Goal: Complete application form

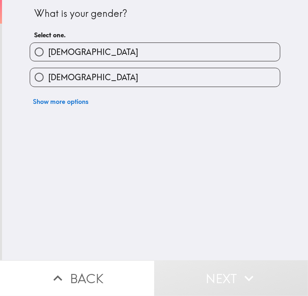
drag, startPoint x: 88, startPoint y: 62, endPoint x: 94, endPoint y: 82, distance: 21.4
click at [88, 62] on div "[DEMOGRAPHIC_DATA]" at bounding box center [151, 73] width 257 height 25
click at [48, 51] on span "[DEMOGRAPHIC_DATA]" at bounding box center [93, 52] width 90 height 11
click at [43, 51] on input "[DEMOGRAPHIC_DATA]" at bounding box center [39, 52] width 18 height 18
radio input "true"
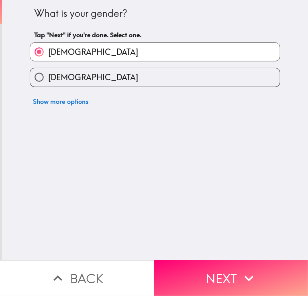
click at [215, 277] on button "Next" at bounding box center [231, 279] width 154 height 36
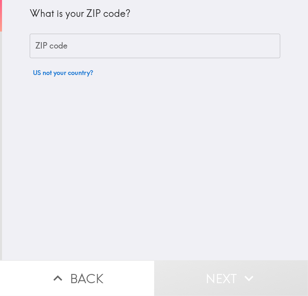
click at [106, 47] on input "ZIP code" at bounding box center [155, 46] width 251 height 25
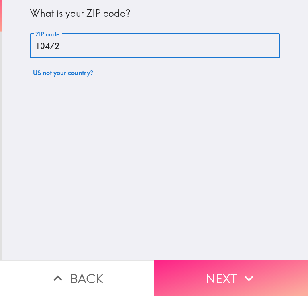
type input "10472"
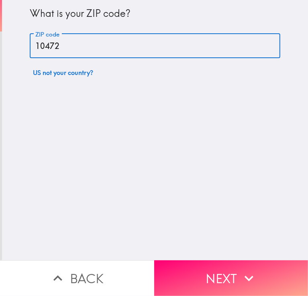
click at [191, 261] on button "Next" at bounding box center [231, 279] width 154 height 36
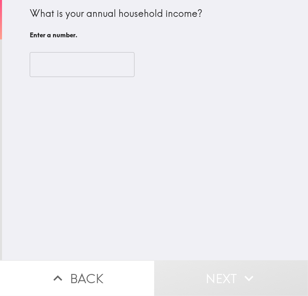
click at [56, 68] on input "number" at bounding box center [82, 64] width 105 height 25
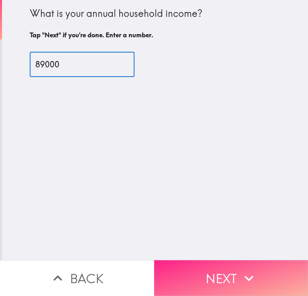
type input "89000"
click at [185, 262] on button "Next" at bounding box center [231, 279] width 154 height 36
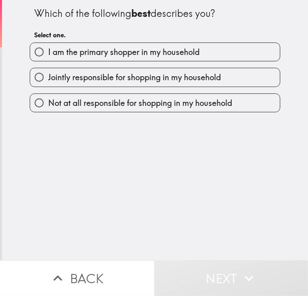
click at [109, 60] on label "I am the primary shopper in my household" at bounding box center [155, 52] width 250 height 18
click at [48, 60] on input "I am the primary shopper in my household" at bounding box center [39, 52] width 18 height 18
radio input "true"
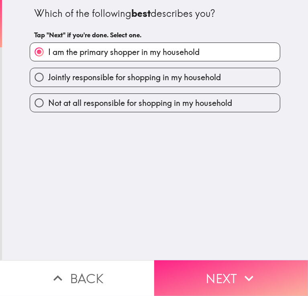
click at [240, 275] on icon "button" at bounding box center [249, 279] width 18 height 18
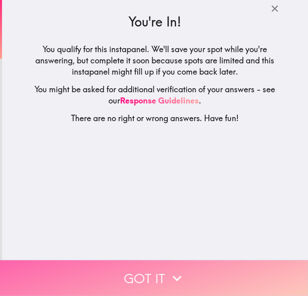
click at [149, 275] on button "Got it" at bounding box center [154, 279] width 308 height 36
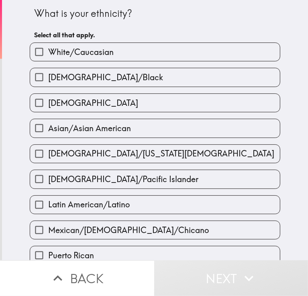
click at [84, 53] on span "White/Caucasian" at bounding box center [80, 52] width 65 height 11
click at [48, 53] on input "White/Caucasian" at bounding box center [39, 52] width 18 height 18
checkbox input "true"
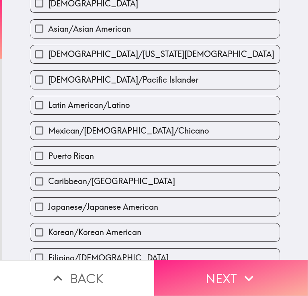
scroll to position [121, 0]
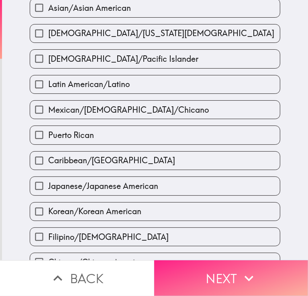
click at [221, 266] on button "Next" at bounding box center [231, 279] width 154 height 36
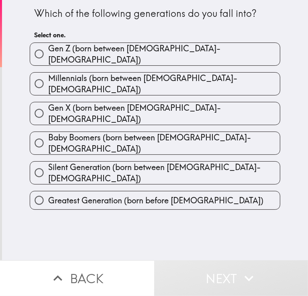
click at [115, 102] on span "Gen X (born between [DEMOGRAPHIC_DATA]-[DEMOGRAPHIC_DATA])" at bounding box center [164, 113] width 232 height 22
click at [48, 104] on input "Gen X (born between [DEMOGRAPHIC_DATA]-[DEMOGRAPHIC_DATA])" at bounding box center [39, 113] width 18 height 18
radio input "true"
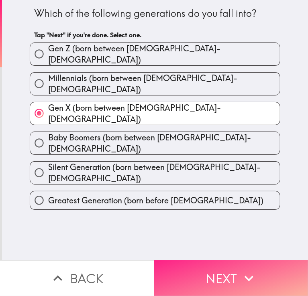
click at [224, 268] on button "Next" at bounding box center [231, 279] width 154 height 36
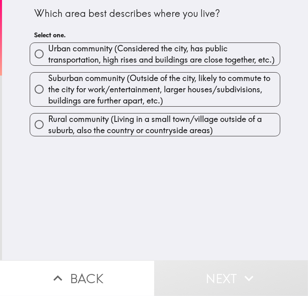
click at [130, 62] on span "Urban community (Considered the city, has public transportation, high rises and…" at bounding box center [164, 54] width 232 height 22
click at [48, 62] on input "Urban community (Considered the city, has public transportation, high rises and…" at bounding box center [39, 54] width 18 height 18
radio input "true"
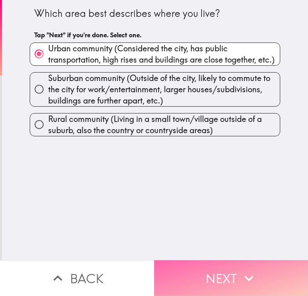
click at [221, 268] on button "Next" at bounding box center [231, 279] width 154 height 36
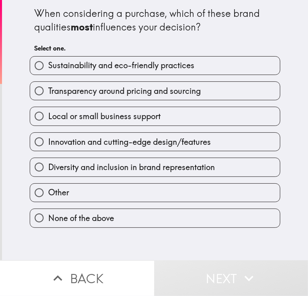
click at [123, 90] on span "Transparency around pricing and sourcing" at bounding box center [124, 91] width 153 height 11
click at [48, 90] on input "Transparency around pricing and sourcing" at bounding box center [39, 91] width 18 height 18
radio input "true"
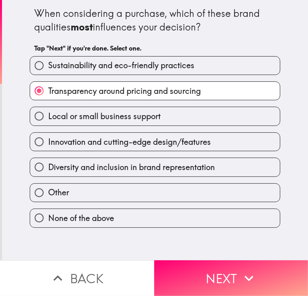
click at [83, 137] on span "Innovation and cutting-edge design/features" at bounding box center [129, 142] width 163 height 11
click at [48, 137] on input "Innovation and cutting-edge design/features" at bounding box center [39, 142] width 18 height 18
radio input "true"
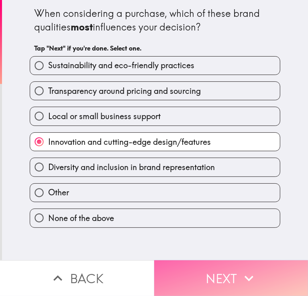
click at [222, 274] on button "Next" at bounding box center [231, 279] width 154 height 36
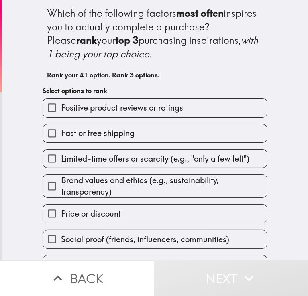
scroll to position [19, 0]
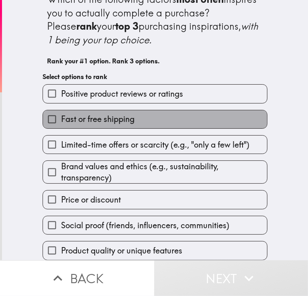
click at [114, 119] on span "Fast or free shipping" at bounding box center [98, 119] width 74 height 11
click at [61, 119] on input "Fast or free shipping" at bounding box center [52, 119] width 18 height 18
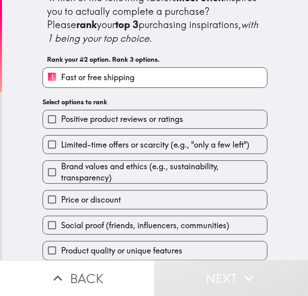
click at [107, 184] on div "Price or discount" at bounding box center [151, 196] width 231 height 25
click at [112, 154] on div "Brand values and ethics (e.g., sustainability, transparency)" at bounding box center [151, 169] width 231 height 30
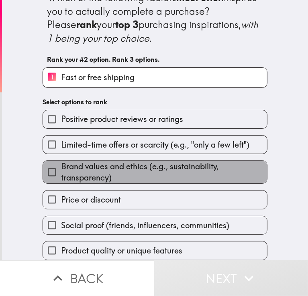
click at [111, 161] on span "Brand values and ethics (e.g., sustainability, transparency)" at bounding box center [164, 172] width 206 height 22
click at [61, 163] on input "Brand values and ethics (e.g., sustainability, transparency)" at bounding box center [52, 172] width 18 height 18
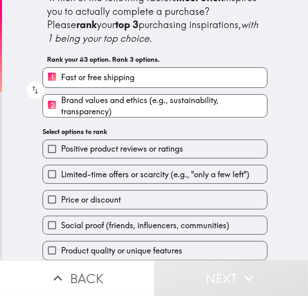
click at [102, 194] on span "Price or discount" at bounding box center [91, 199] width 60 height 11
click at [61, 194] on input "Price or discount" at bounding box center [52, 200] width 18 height 18
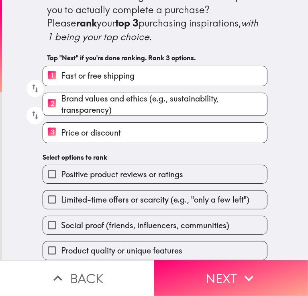
click at [102, 170] on span "Positive product reviews or ratings" at bounding box center [122, 174] width 122 height 11
click at [61, 170] on input "Positive product reviews or ratings" at bounding box center [52, 175] width 18 height 18
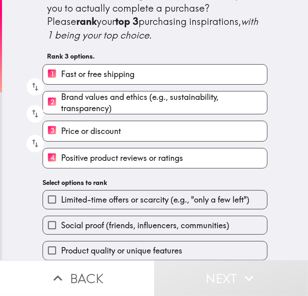
scroll to position [24, 0]
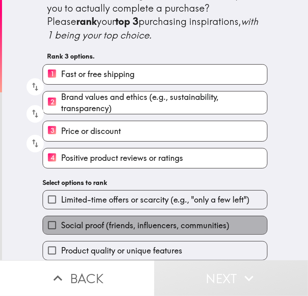
click at [105, 220] on span "Social proof (friends, influencers, communities)" at bounding box center [145, 225] width 168 height 11
click at [61, 217] on input "Social proof (friends, influencers, communities)" at bounding box center [52, 226] width 18 height 18
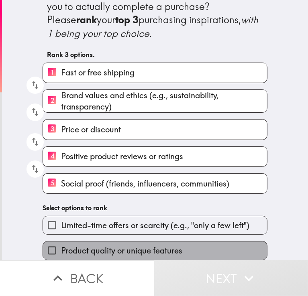
click at [110, 245] on span "Product quality or unique features" at bounding box center [121, 250] width 121 height 11
click at [61, 244] on input "Product quality or unique features" at bounding box center [52, 251] width 18 height 18
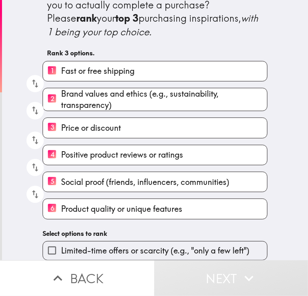
click at [117, 245] on span "Limited-time offers or scarcity (e.g., "only a few left")" at bounding box center [155, 250] width 188 height 11
click at [61, 245] on input "Limited-time offers or scarcity (e.g., "only a few left")" at bounding box center [52, 251] width 18 height 18
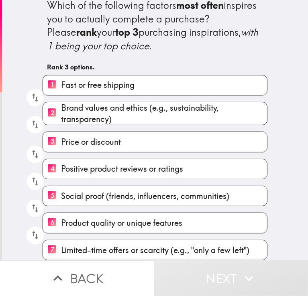
scroll to position [13, 0]
drag, startPoint x: 100, startPoint y: 193, endPoint x: 92, endPoint y: 133, distance: 61.2
click at [92, 133] on div "1 Fast or free shipping 2 Brand values and ethics (e.g., sustainability, transp…" at bounding box center [151, 165] width 231 height 192
click at [182, 273] on button "Next" at bounding box center [231, 279] width 154 height 36
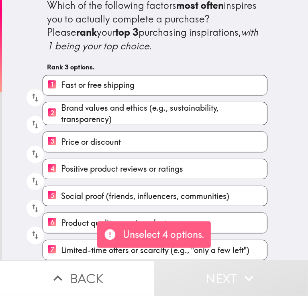
click at [159, 231] on p "Unselect 4 options." at bounding box center [164, 235] width 82 height 14
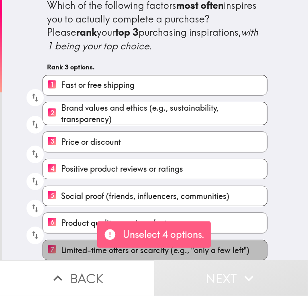
click at [69, 245] on span "Limited-time offers or scarcity (e.g., "only a few left")" at bounding box center [155, 250] width 188 height 11
click at [61, 241] on input "7 Limited-time offers or scarcity (e.g., "only a few left")" at bounding box center [52, 251] width 18 height 20
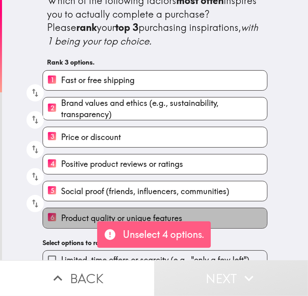
click at [72, 217] on span "Product quality or unique features" at bounding box center [121, 218] width 121 height 11
click at [61, 217] on input "6 Product quality or unique features" at bounding box center [52, 218] width 18 height 20
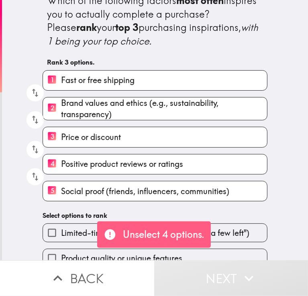
click at [74, 163] on span "Positive product reviews or ratings" at bounding box center [122, 164] width 122 height 11
click at [61, 163] on input "4 Positive product reviews or ratings" at bounding box center [52, 165] width 18 height 20
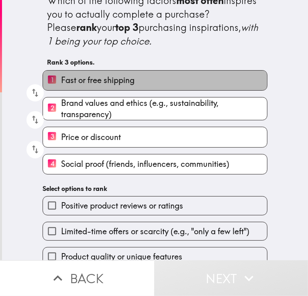
drag, startPoint x: 86, startPoint y: 74, endPoint x: 110, endPoint y: 98, distance: 34.7
click at [86, 75] on span "Fast or free shipping" at bounding box center [98, 80] width 74 height 11
click at [61, 75] on input "1 Fast or free shipping" at bounding box center [52, 81] width 18 height 20
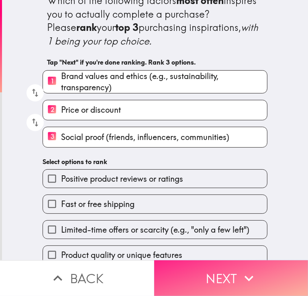
click at [243, 277] on icon "button" at bounding box center [249, 279] width 18 height 18
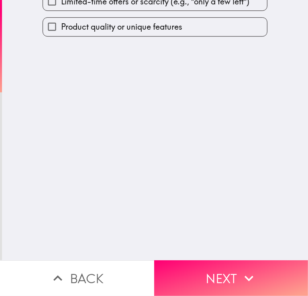
scroll to position [0, 0]
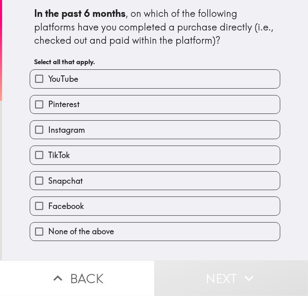
click at [68, 86] on label "YouTube" at bounding box center [155, 79] width 250 height 18
click at [48, 86] on input "YouTube" at bounding box center [39, 79] width 18 height 18
checkbox input "true"
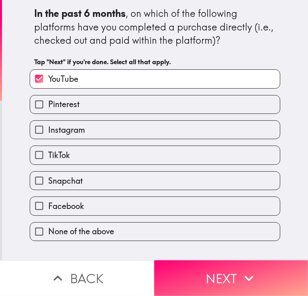
click at [71, 132] on span "Instagram" at bounding box center [66, 130] width 37 height 11
click at [48, 132] on input "Instagram" at bounding box center [39, 130] width 18 height 18
checkbox input "true"
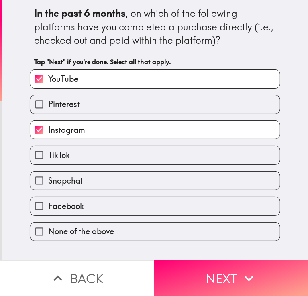
click at [71, 148] on label "TikTok" at bounding box center [155, 155] width 250 height 18
click at [48, 148] on input "TikTok" at bounding box center [39, 155] width 18 height 18
checkbox input "true"
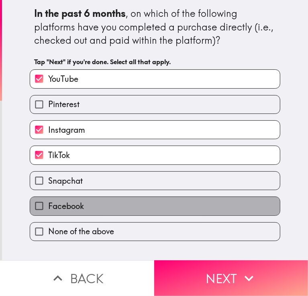
drag, startPoint x: 84, startPoint y: 207, endPoint x: 174, endPoint y: 240, distance: 95.2
click at [85, 207] on label "Facebook" at bounding box center [155, 206] width 250 height 18
click at [48, 207] on input "Facebook" at bounding box center [39, 206] width 18 height 18
checkbox input "true"
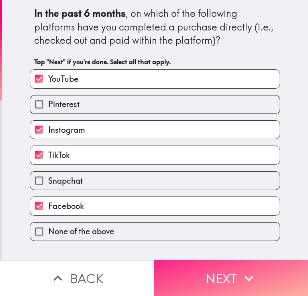
click at [204, 273] on button "Next" at bounding box center [231, 279] width 154 height 36
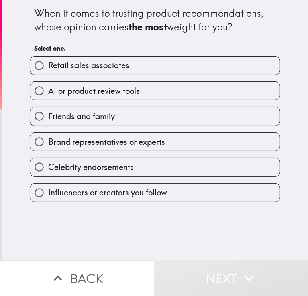
click at [98, 92] on span "AI or product review tools" at bounding box center [94, 91] width 92 height 11
click at [48, 92] on input "AI or product review tools" at bounding box center [39, 91] width 18 height 18
radio input "true"
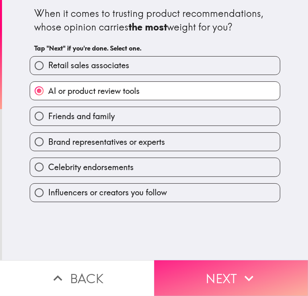
click at [204, 268] on button "Next" at bounding box center [231, 279] width 154 height 36
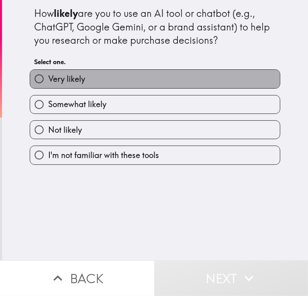
click at [92, 83] on label "Very likely" at bounding box center [155, 79] width 250 height 18
click at [48, 83] on input "Very likely" at bounding box center [39, 79] width 18 height 18
radio input "true"
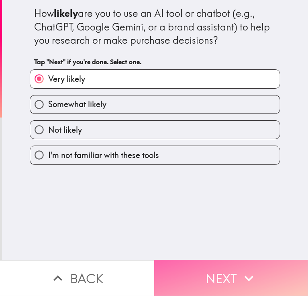
click at [190, 264] on button "Next" at bounding box center [231, 279] width 154 height 36
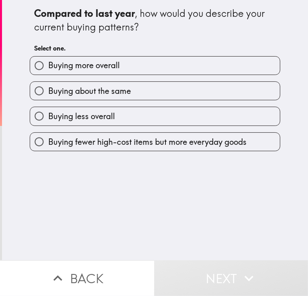
click at [134, 86] on label "Buying about the same" at bounding box center [155, 91] width 250 height 18
click at [48, 86] on input "Buying about the same" at bounding box center [39, 91] width 18 height 18
radio input "true"
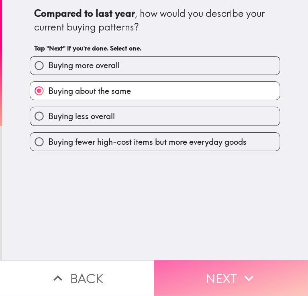
click at [255, 282] on button "Next" at bounding box center [231, 279] width 154 height 36
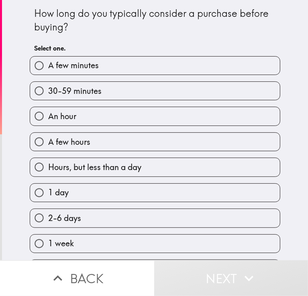
drag, startPoint x: 72, startPoint y: 115, endPoint x: 74, endPoint y: 121, distance: 6.3
click at [72, 116] on label "An hour" at bounding box center [155, 116] width 250 height 18
click at [48, 116] on input "An hour" at bounding box center [39, 116] width 18 height 18
radio input "true"
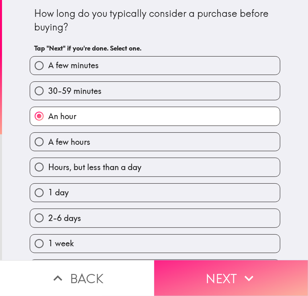
click at [222, 264] on button "Next" at bounding box center [231, 279] width 154 height 36
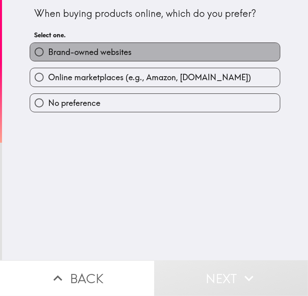
click at [82, 52] on span "Brand-owned websites" at bounding box center [90, 52] width 84 height 11
click at [48, 52] on input "Brand-owned websites" at bounding box center [39, 52] width 18 height 18
radio input "true"
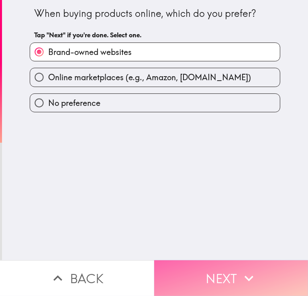
click at [195, 277] on button "Next" at bounding box center [231, 279] width 154 height 36
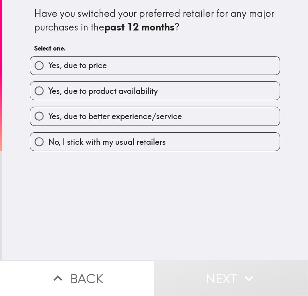
click at [65, 66] on span "Yes, due to price" at bounding box center [77, 65] width 59 height 11
click at [48, 66] on input "Yes, due to price" at bounding box center [39, 66] width 18 height 18
radio input "true"
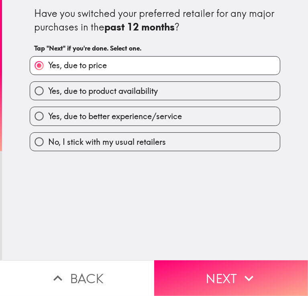
click at [139, 114] on span "Yes, due to better experience/service" at bounding box center [115, 116] width 134 height 11
click at [48, 114] on input "Yes, due to better experience/service" at bounding box center [39, 116] width 18 height 18
radio input "true"
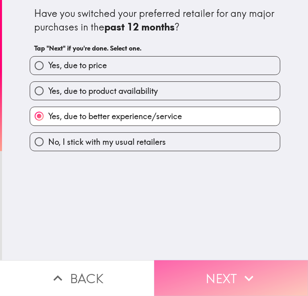
click at [220, 261] on button "Next" at bounding box center [231, 279] width 154 height 36
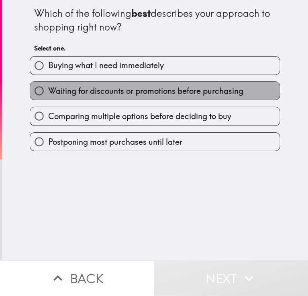
click at [87, 90] on span "Waiting for discounts or promotions before purchasing" at bounding box center [145, 91] width 195 height 11
click at [48, 90] on input "Waiting for discounts or promotions before purchasing" at bounding box center [39, 91] width 18 height 18
radio input "true"
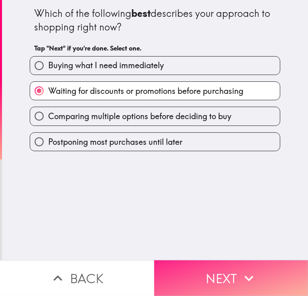
click at [217, 281] on button "Next" at bounding box center [231, 279] width 154 height 36
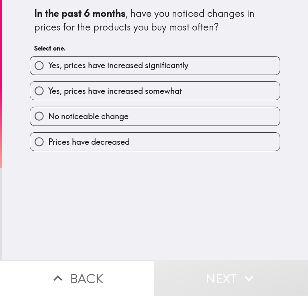
click at [116, 92] on span "Yes, prices have increased somewhat" at bounding box center [115, 91] width 134 height 11
click at [48, 92] on input "Yes, prices have increased somewhat" at bounding box center [39, 91] width 18 height 18
radio input "true"
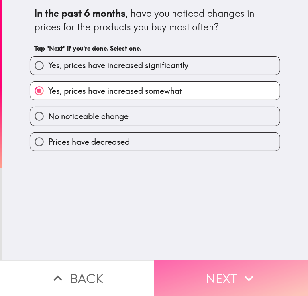
click at [257, 282] on button "Next" at bounding box center [231, 279] width 154 height 36
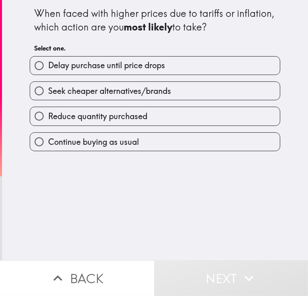
click at [151, 119] on label "Reduce quantity purchased" at bounding box center [155, 116] width 250 height 18
click at [48, 119] on input "Reduce quantity purchased" at bounding box center [39, 116] width 18 height 18
radio input "true"
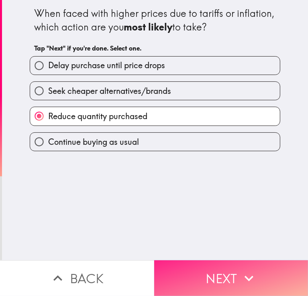
click at [218, 272] on button "Next" at bounding box center [231, 279] width 154 height 36
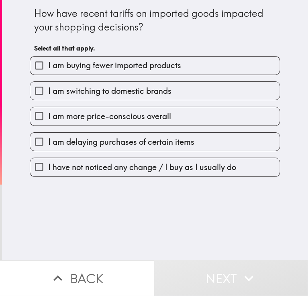
click at [72, 80] on div "I am switching to domestic brands" at bounding box center [151, 87] width 257 height 25
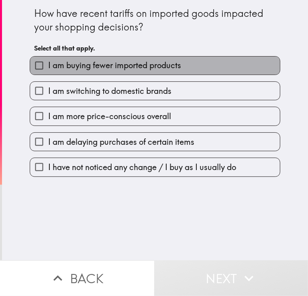
click at [77, 66] on span "I am buying fewer imported products" at bounding box center [114, 65] width 133 height 11
click at [48, 66] on input "I am buying fewer imported products" at bounding box center [39, 66] width 18 height 18
checkbox input "true"
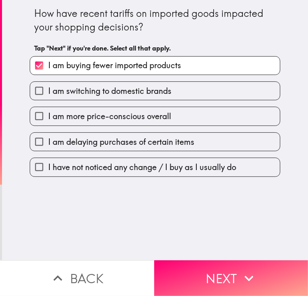
click at [88, 128] on div "I am delaying purchases of certain items" at bounding box center [151, 138] width 257 height 25
click at [91, 114] on span "I am more price-conscious overall" at bounding box center [109, 116] width 123 height 11
click at [48, 114] on input "I am more price-conscious overall" at bounding box center [39, 116] width 18 height 18
checkbox input "true"
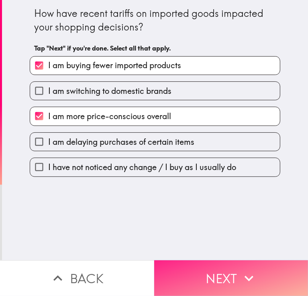
drag, startPoint x: 190, startPoint y: 255, endPoint x: 196, endPoint y: 261, distance: 8.6
click at [196, 261] on button "Next" at bounding box center [231, 279] width 154 height 36
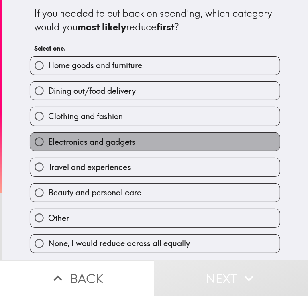
drag, startPoint x: 143, startPoint y: 138, endPoint x: 138, endPoint y: 124, distance: 15.0
click at [141, 133] on label "Electronics and gadgets" at bounding box center [155, 142] width 250 height 18
click at [48, 133] on input "Electronics and gadgets" at bounding box center [39, 142] width 18 height 18
radio input "true"
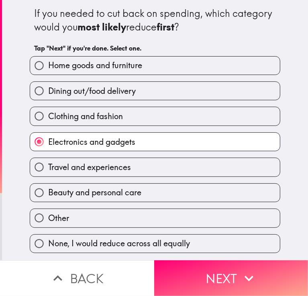
click at [131, 107] on label "Clothing and fashion" at bounding box center [155, 116] width 250 height 18
click at [48, 107] on input "Clothing and fashion" at bounding box center [39, 116] width 18 height 18
radio input "true"
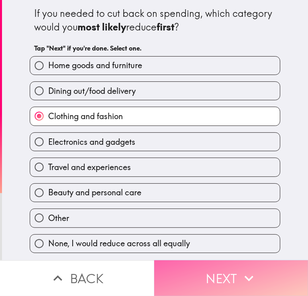
click at [184, 266] on button "Next" at bounding box center [231, 279] width 154 height 36
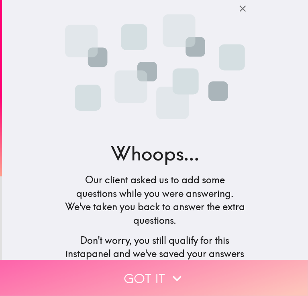
click at [190, 278] on button "Got it" at bounding box center [154, 279] width 308 height 36
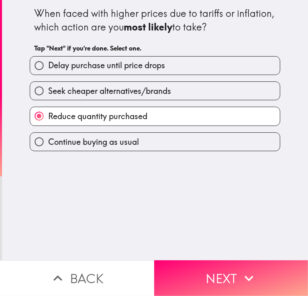
drag, startPoint x: 183, startPoint y: 247, endPoint x: 193, endPoint y: 251, distance: 10.8
click at [187, 249] on div "When faced with higher prices due to tariffs or inflation, which action are you…" at bounding box center [155, 130] width 306 height 261
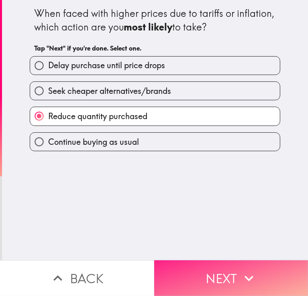
click at [196, 261] on button "Next" at bounding box center [231, 279] width 154 height 36
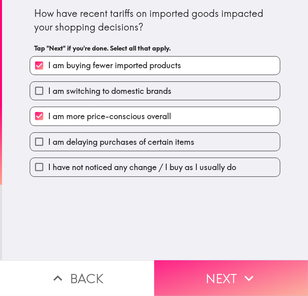
click at [206, 272] on button "Next" at bounding box center [231, 279] width 154 height 36
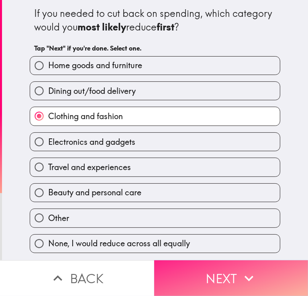
click at [206, 272] on button "Next" at bounding box center [231, 279] width 154 height 36
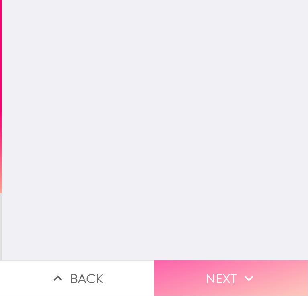
click at [206, 272] on button "Next" at bounding box center [231, 279] width 154 height 36
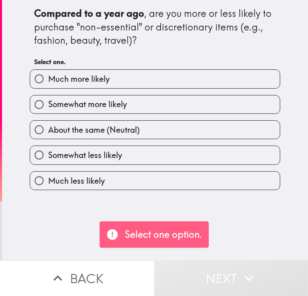
drag, startPoint x: 116, startPoint y: 129, endPoint x: 110, endPoint y: 100, distance: 29.7
click at [116, 127] on span "About the same (Neutral)" at bounding box center [94, 130] width 92 height 11
click at [48, 127] on input "About the same (Neutral)" at bounding box center [39, 130] width 18 height 18
radio input "true"
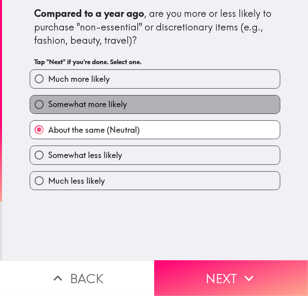
drag, startPoint x: 111, startPoint y: 99, endPoint x: 123, endPoint y: 124, distance: 27.3
click at [111, 100] on span "Somewhat more likely" at bounding box center [87, 104] width 79 height 11
click at [48, 100] on input "Somewhat more likely" at bounding box center [39, 105] width 18 height 18
radio input "true"
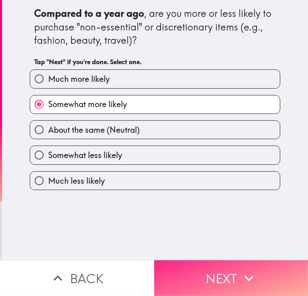
click at [204, 278] on button "Next" at bounding box center [231, 279] width 154 height 36
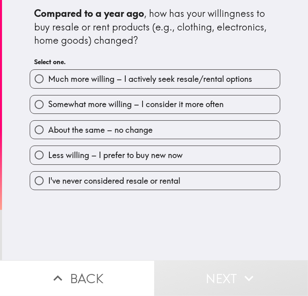
click at [123, 71] on label "Much more willing – I actively seek resale/rental options" at bounding box center [155, 79] width 250 height 18
click at [48, 71] on input "Much more willing – I actively seek resale/rental options" at bounding box center [39, 79] width 18 height 18
radio input "true"
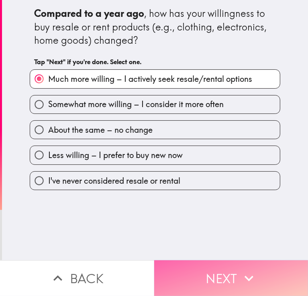
click at [202, 267] on button "Next" at bounding box center [231, 279] width 154 height 36
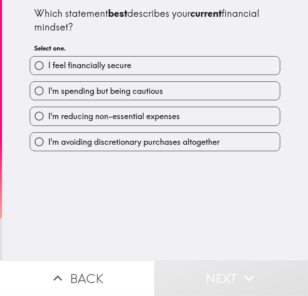
click at [133, 91] on span "I'm spending but being cautious" at bounding box center [105, 91] width 115 height 11
click at [48, 91] on input "I'm spending but being cautious" at bounding box center [39, 91] width 18 height 18
radio input "true"
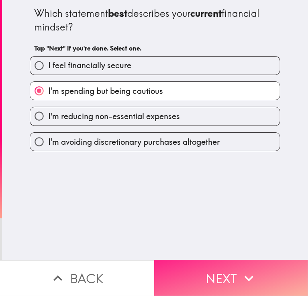
click at [219, 277] on button "Next" at bounding box center [231, 279] width 154 height 36
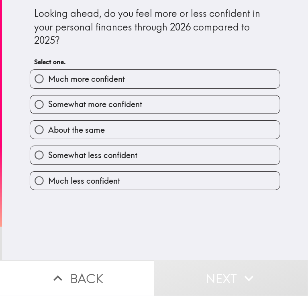
drag, startPoint x: 129, startPoint y: 123, endPoint x: 112, endPoint y: 96, distance: 31.4
click at [127, 122] on label "About the same" at bounding box center [155, 130] width 250 height 18
click at [48, 122] on input "About the same" at bounding box center [39, 130] width 18 height 18
radio input "true"
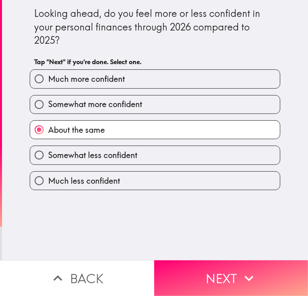
click at [112, 96] on label "Somewhat more confident" at bounding box center [155, 105] width 250 height 18
click at [48, 96] on input "Somewhat more confident" at bounding box center [39, 105] width 18 height 18
radio input "true"
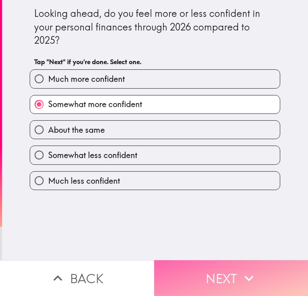
click at [200, 270] on button "Next" at bounding box center [231, 279] width 154 height 36
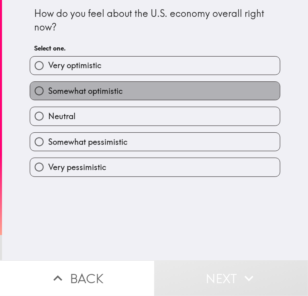
click at [90, 90] on span "Somewhat optimistic" at bounding box center [85, 91] width 75 height 11
click at [48, 90] on input "Somewhat optimistic" at bounding box center [39, 91] width 18 height 18
radio input "true"
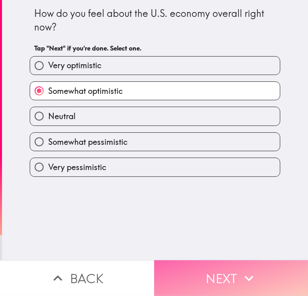
click at [222, 276] on button "Next" at bounding box center [231, 279] width 154 height 36
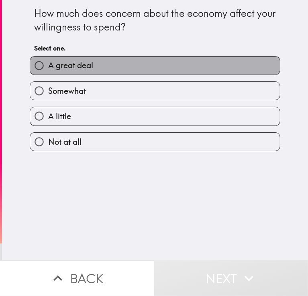
click at [100, 63] on label "A great deal" at bounding box center [155, 66] width 250 height 18
click at [48, 63] on input "A great deal" at bounding box center [39, 66] width 18 height 18
radio input "true"
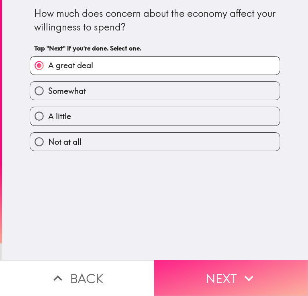
click at [234, 264] on button "Next" at bounding box center [231, 279] width 154 height 36
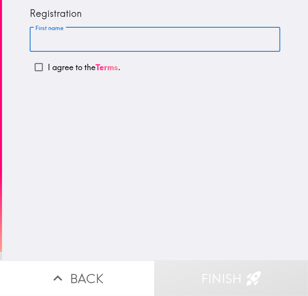
click at [66, 39] on input "First name" at bounding box center [155, 39] width 251 height 25
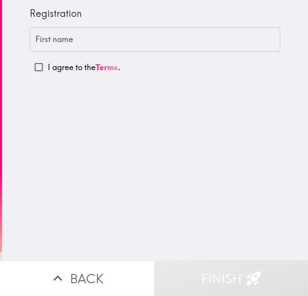
click at [67, 66] on p "I agree to the Terms ." at bounding box center [84, 67] width 73 height 11
click at [48, 66] on input "I agree to the Terms ." at bounding box center [39, 67] width 18 height 18
checkbox input "true"
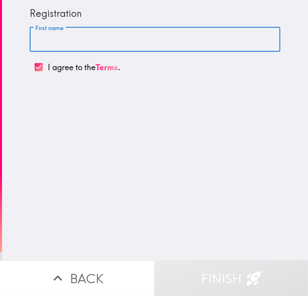
click at [61, 41] on input "First name" at bounding box center [155, 39] width 251 height 25
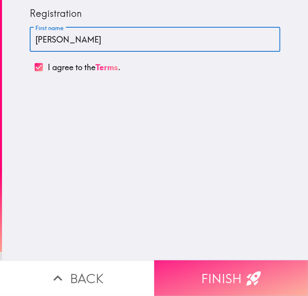
type input "[PERSON_NAME]"
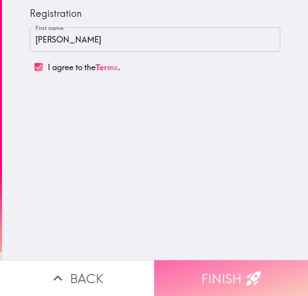
click at [205, 267] on button "Finish" at bounding box center [231, 279] width 154 height 36
